Goal: Information Seeking & Learning: Learn about a topic

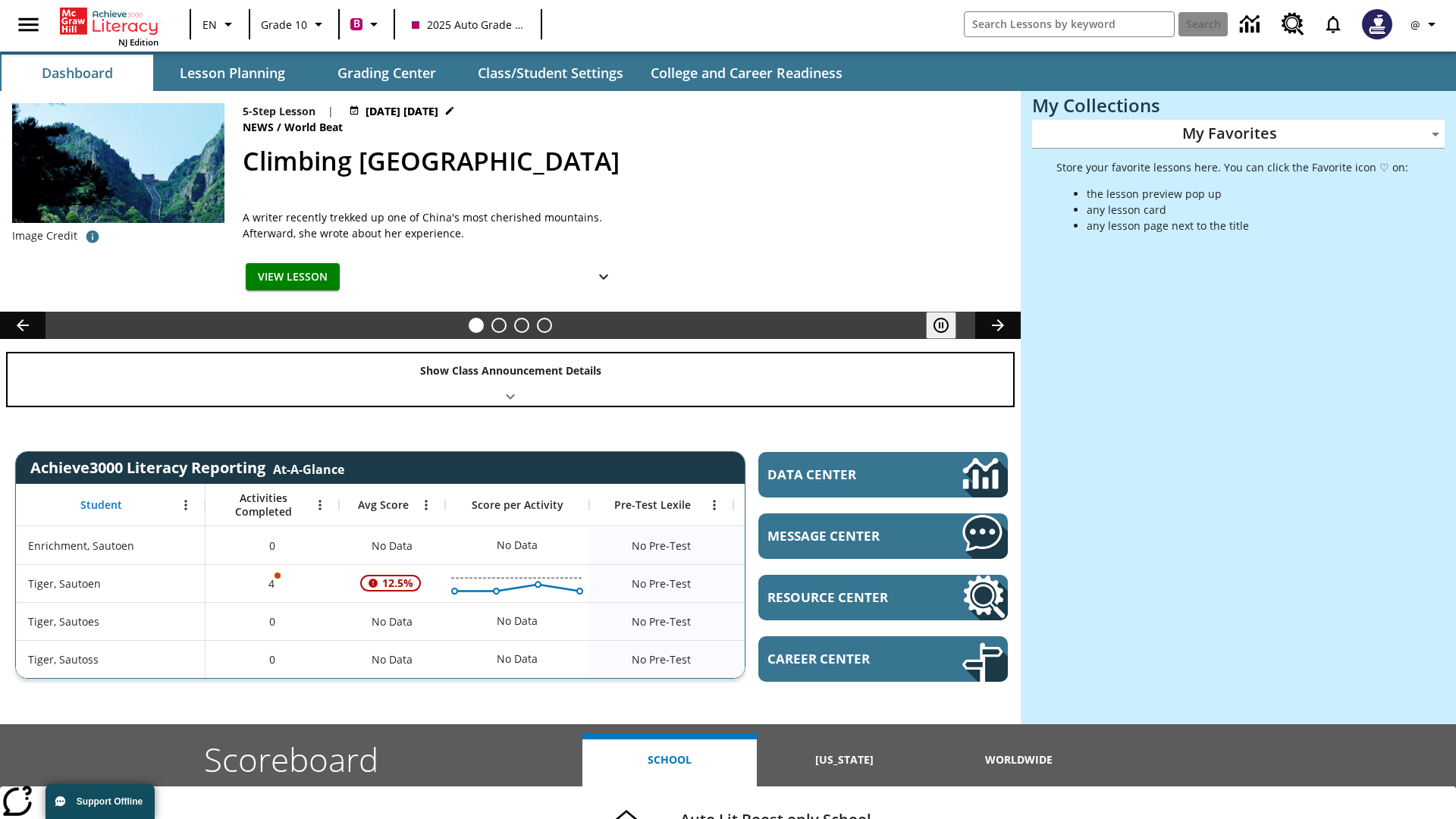
click at [510, 379] on div "Show Class Announcement Details" at bounding box center [510, 379] width 1005 height 52
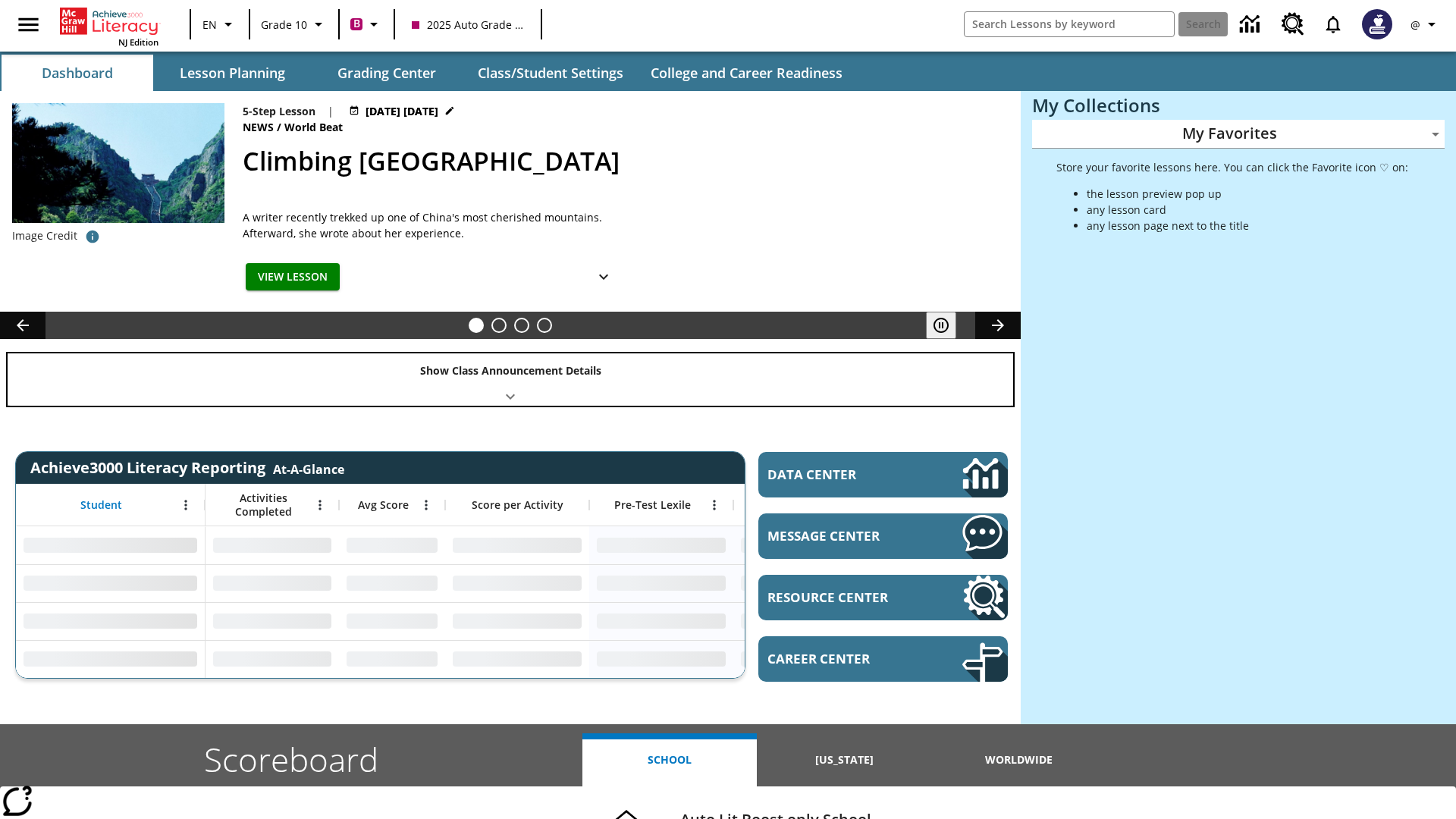
click at [510, 379] on div "Show Class Announcement Details" at bounding box center [510, 379] width 1005 height 52
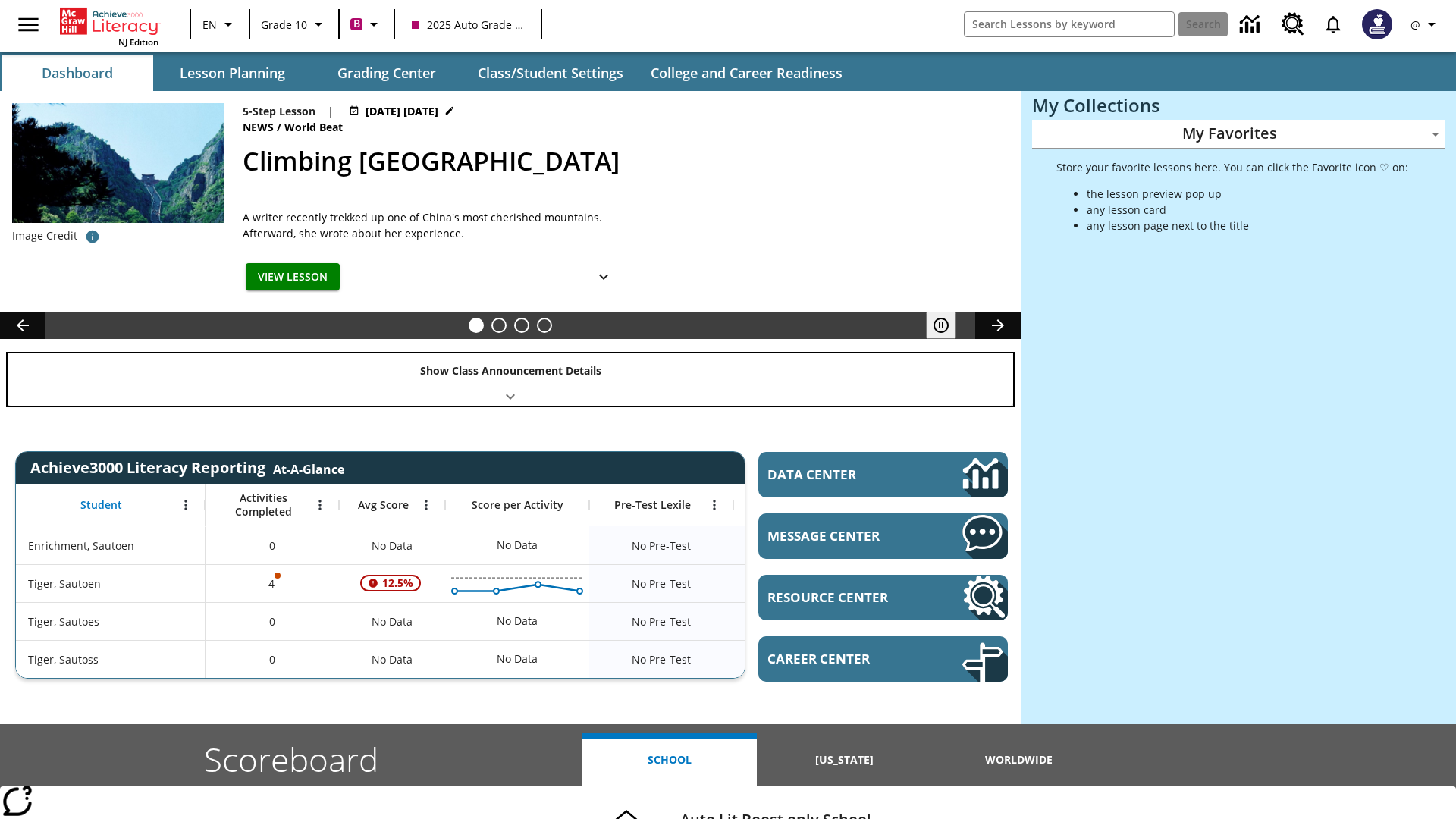
click at [510, 379] on div "Show Class Announcement Details" at bounding box center [510, 379] width 1005 height 52
